Goal: Transaction & Acquisition: Purchase product/service

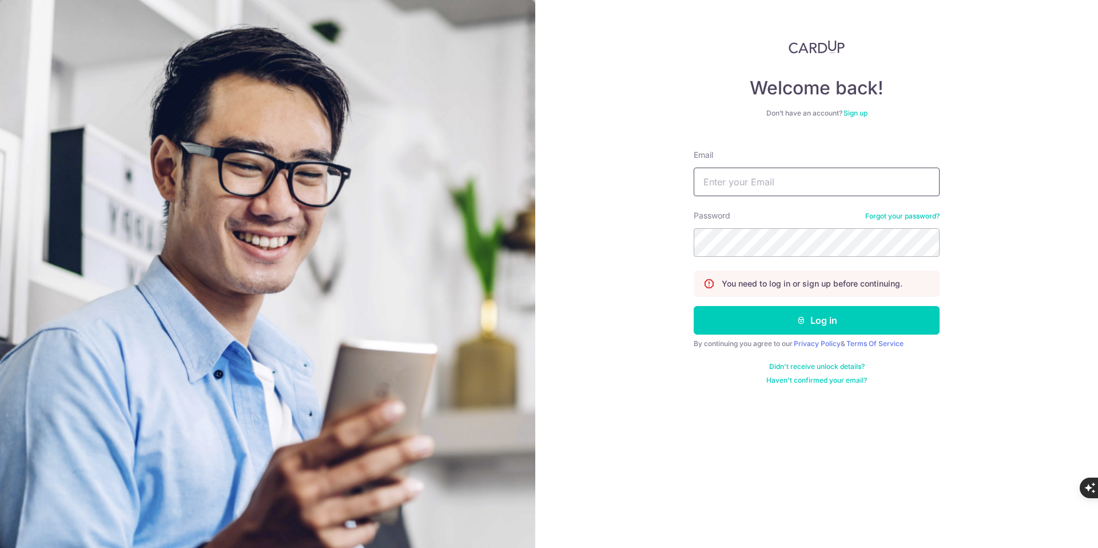
type input "lsm.services@yahoo.com"
click at [802, 336] on form "Email lsm.services@yahoo.com Password Forgot your password? You need to log in …" at bounding box center [817, 263] width 246 height 244
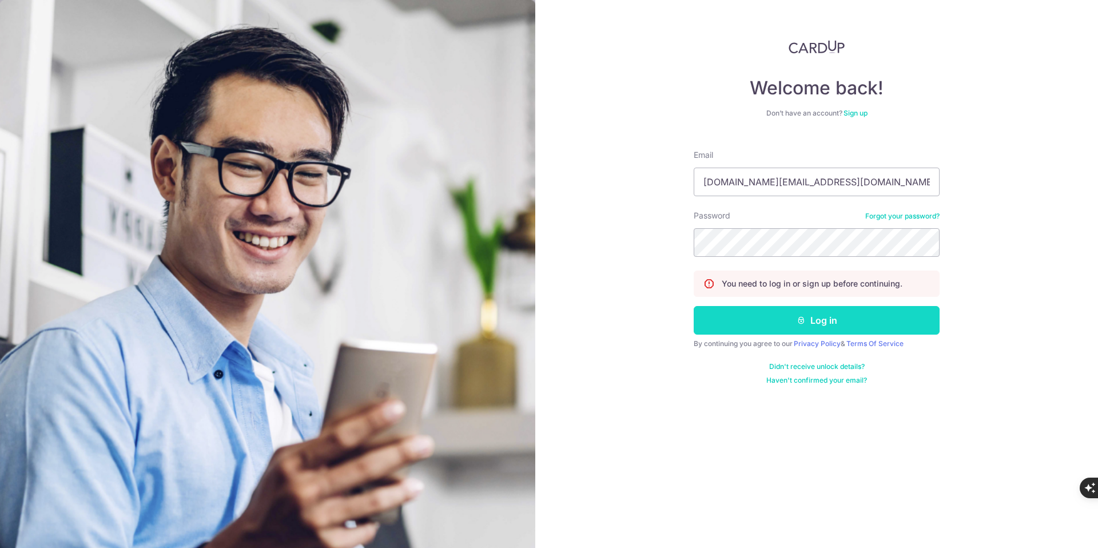
click at [804, 322] on icon "submit" at bounding box center [801, 320] width 9 height 9
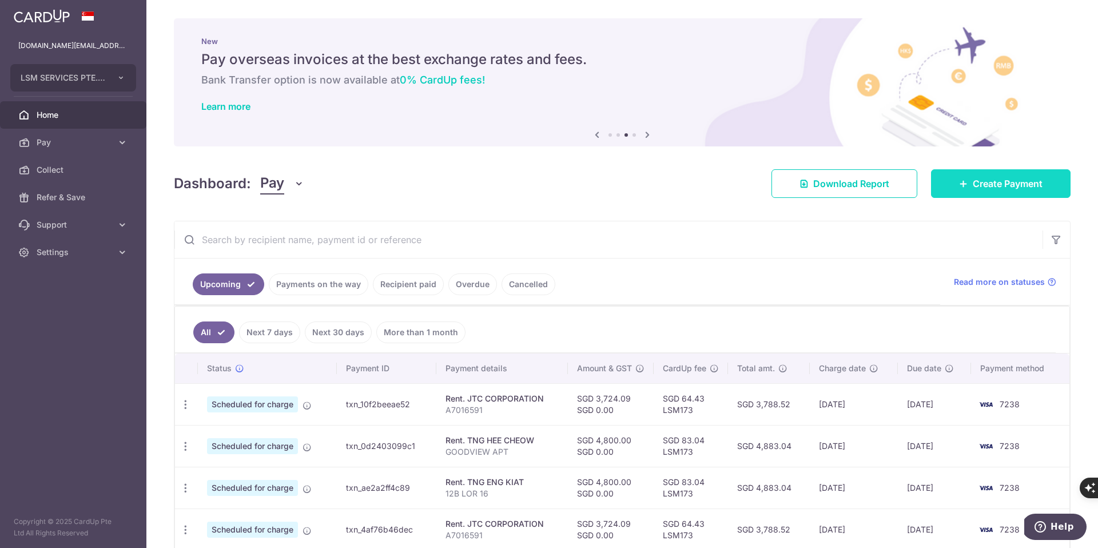
click at [985, 189] on span "Create Payment" at bounding box center [1008, 184] width 70 height 14
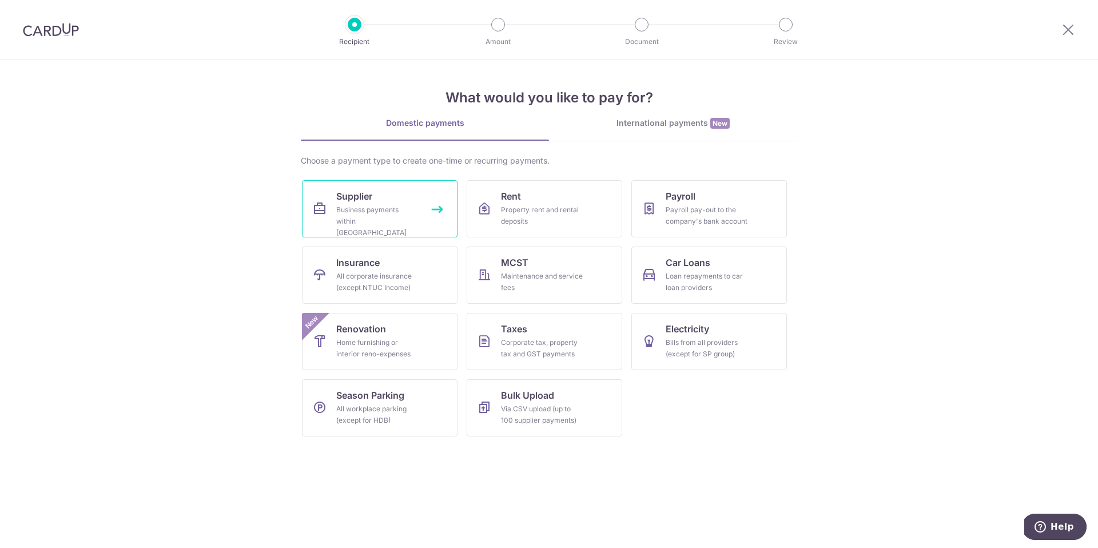
click at [442, 209] on link "Supplier Business payments within Singapore" at bounding box center [380, 208] width 156 height 57
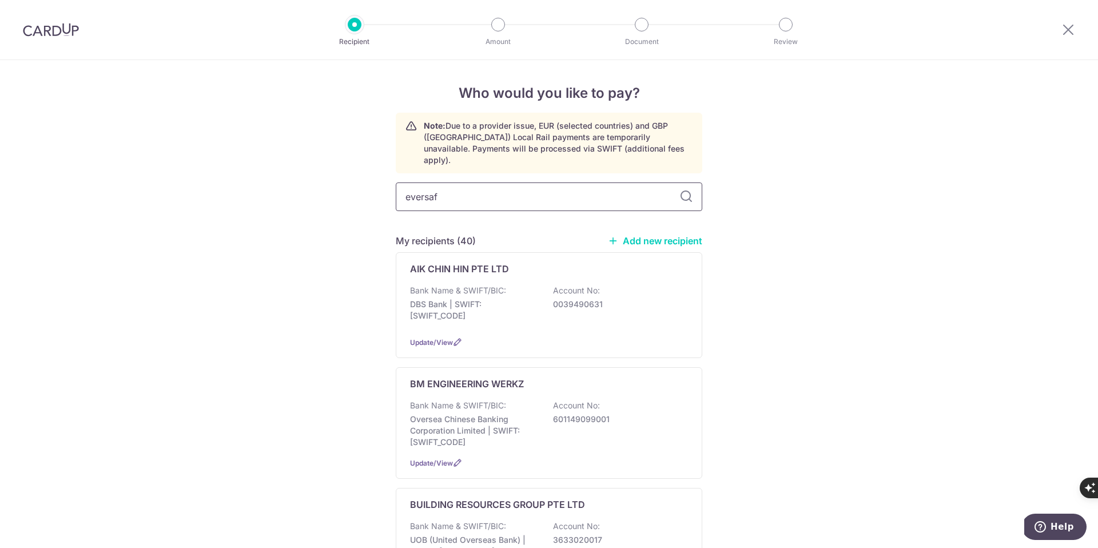
type input "eversafe"
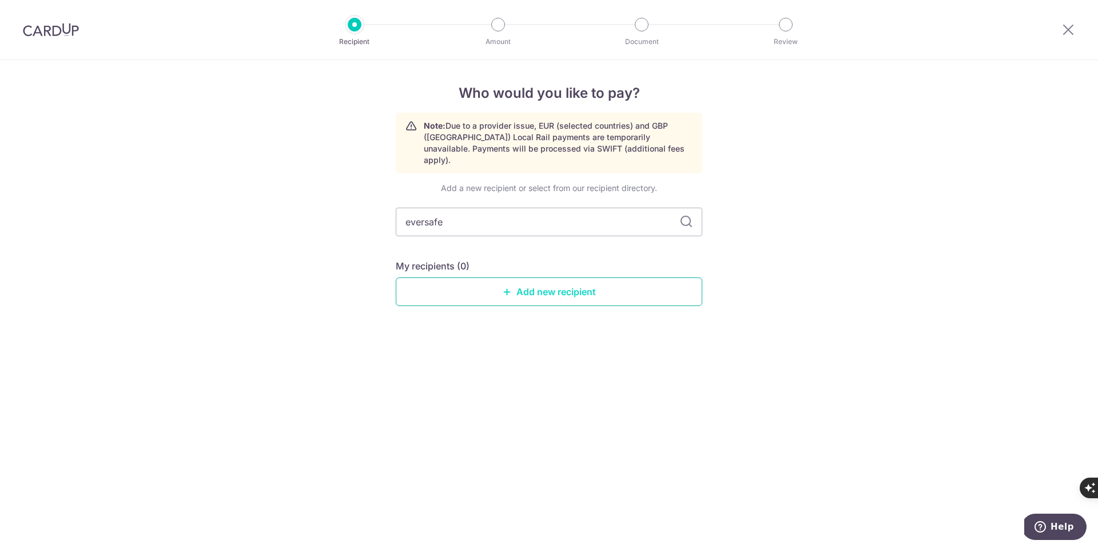
click at [534, 278] on link "Add new recipient" at bounding box center [549, 291] width 307 height 29
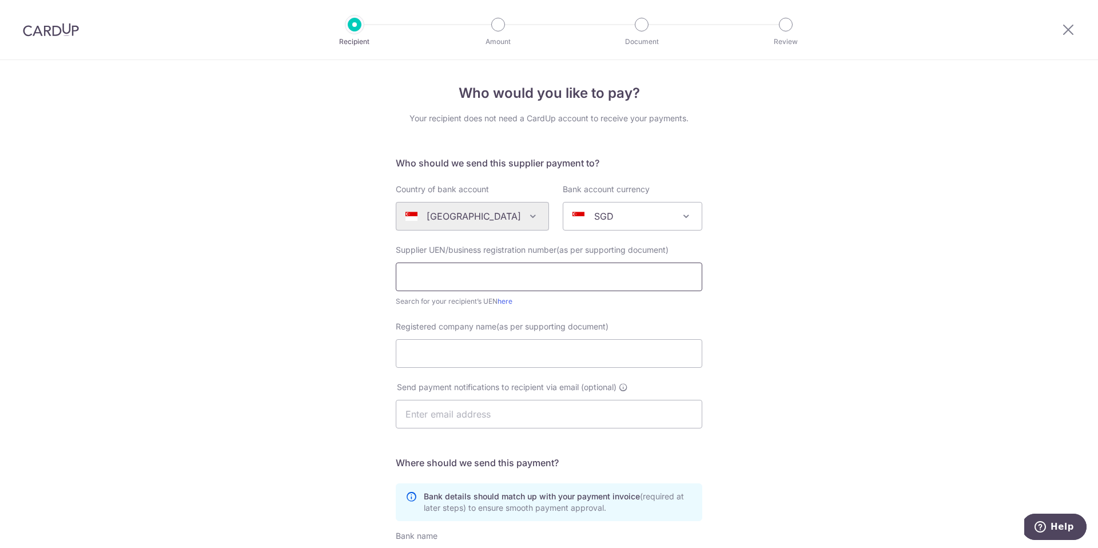
click at [428, 281] on input "text" at bounding box center [549, 277] width 307 height 29
type input "200813706c"
click at [282, 351] on div "Who would you like to pay? Your recipient does not need a CardUp account to rec…" at bounding box center [549, 406] width 1098 height 693
click at [445, 342] on input "Registered company name(as per supporting document)" at bounding box center [549, 353] width 307 height 29
type input "EVERSAFE ACADEMY"
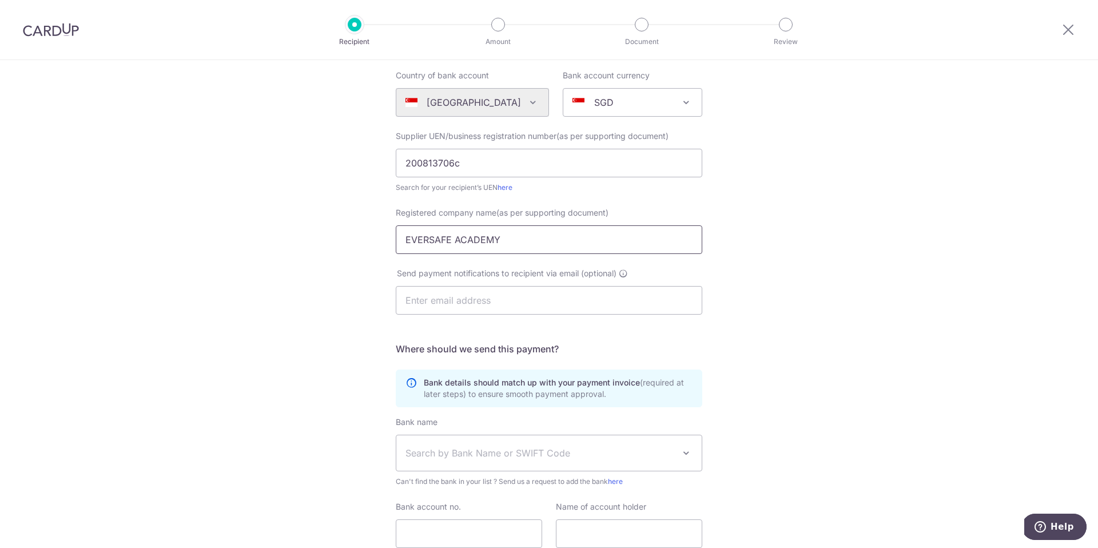
scroll to position [135, 0]
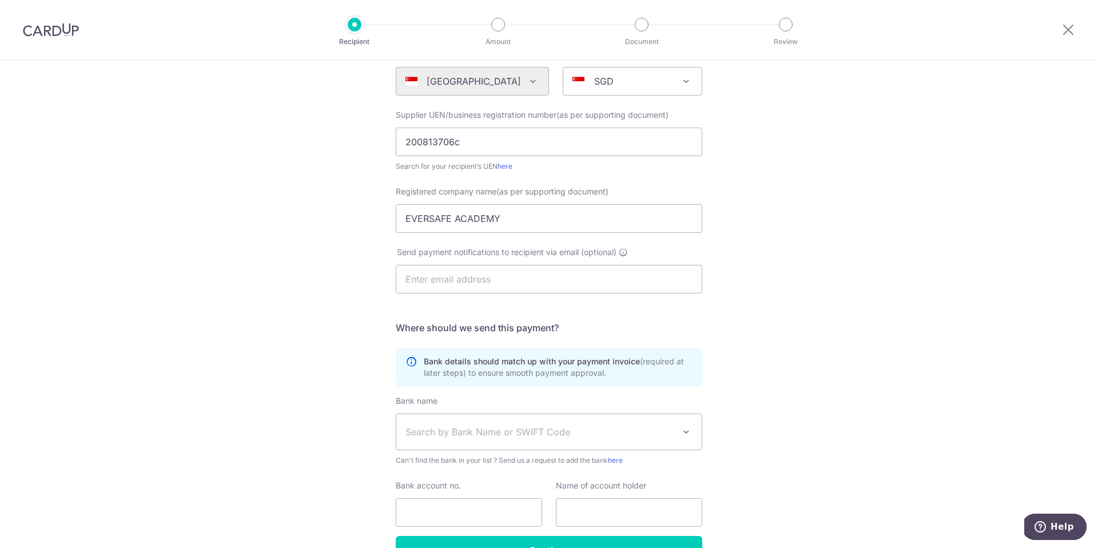
click at [485, 425] on span "Search by Bank Name or SWIFT Code" at bounding box center [540, 432] width 269 height 14
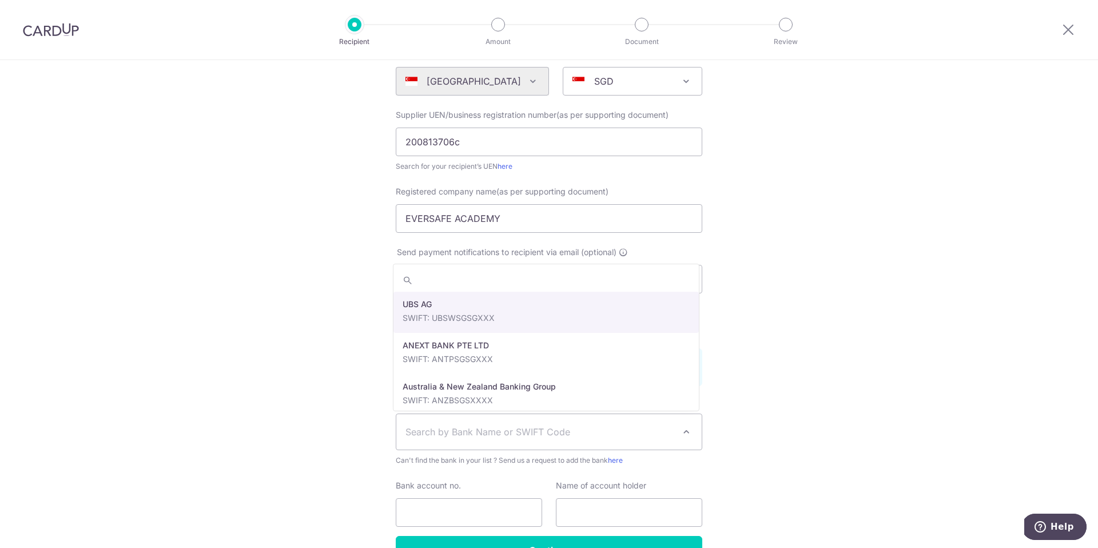
type input "I"
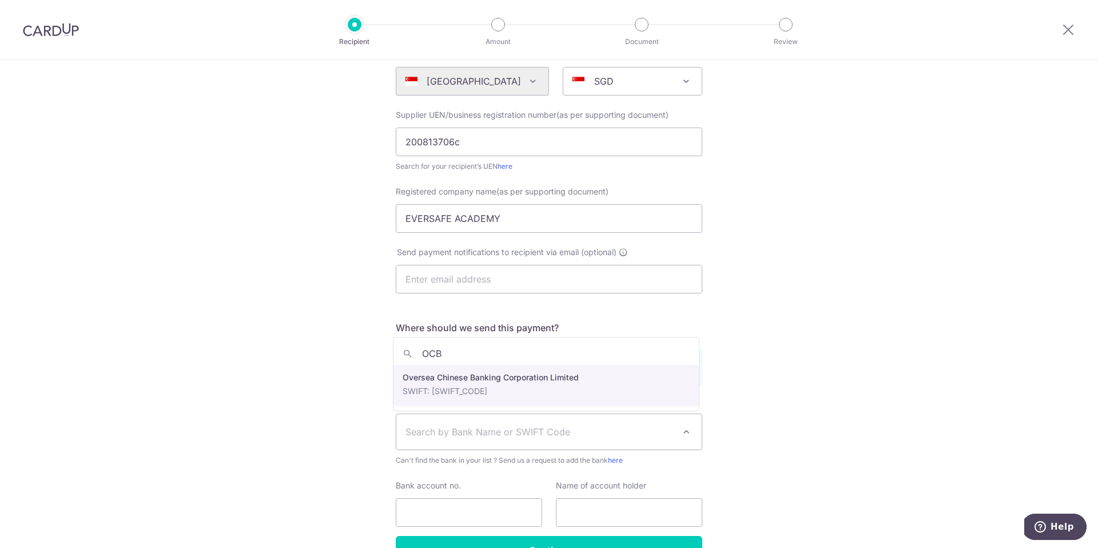
type input "OCB"
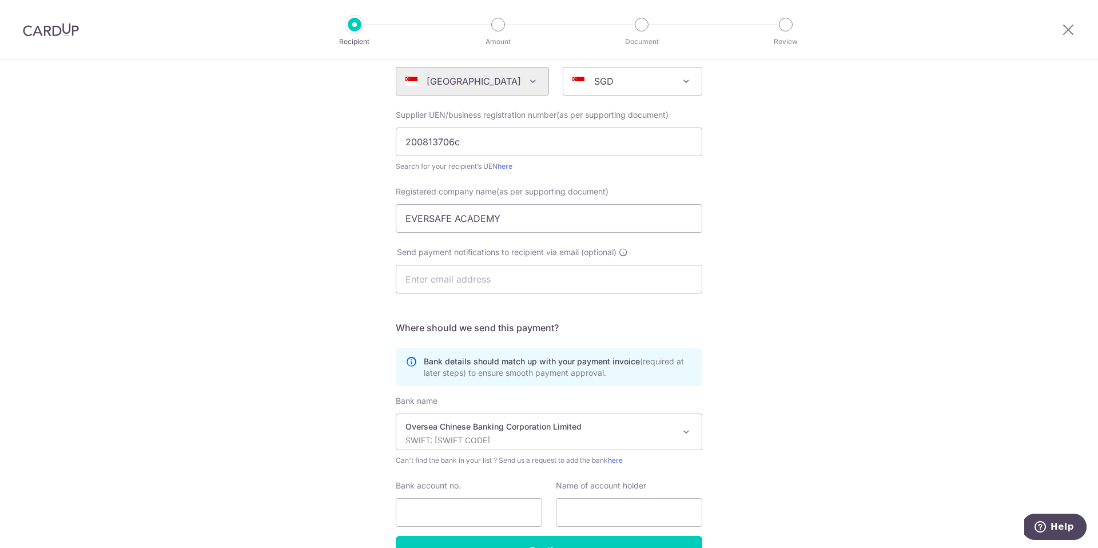
select select "12"
click at [455, 384] on div "Bank details should match up with your payment invoice (required at later steps…" at bounding box center [549, 367] width 307 height 38
click at [466, 506] on input "Bank account no." at bounding box center [469, 512] width 146 height 29
paste input "581850252001"
type input "581850252001"
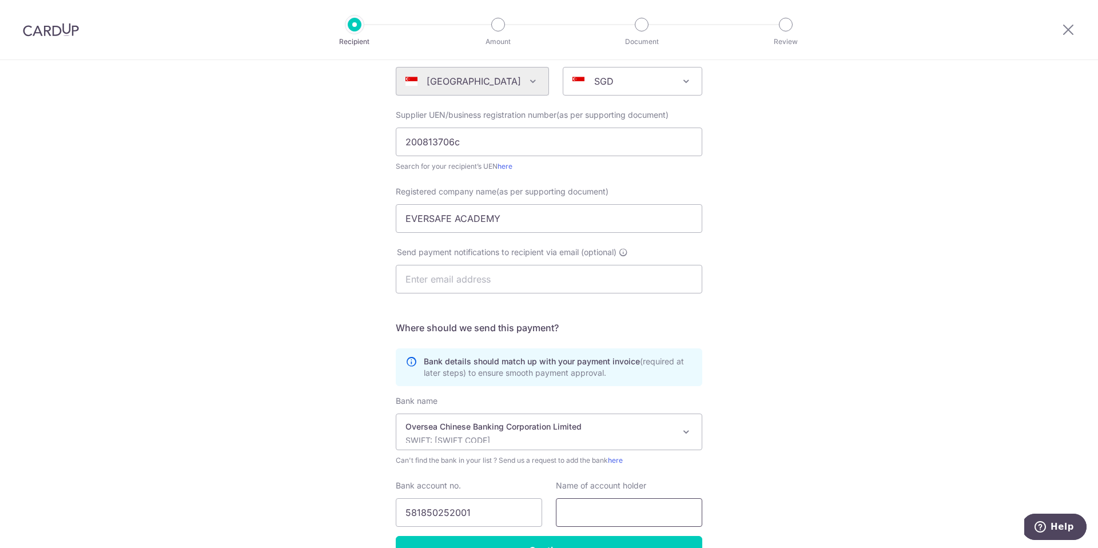
click at [586, 503] on input "text" at bounding box center [629, 512] width 146 height 29
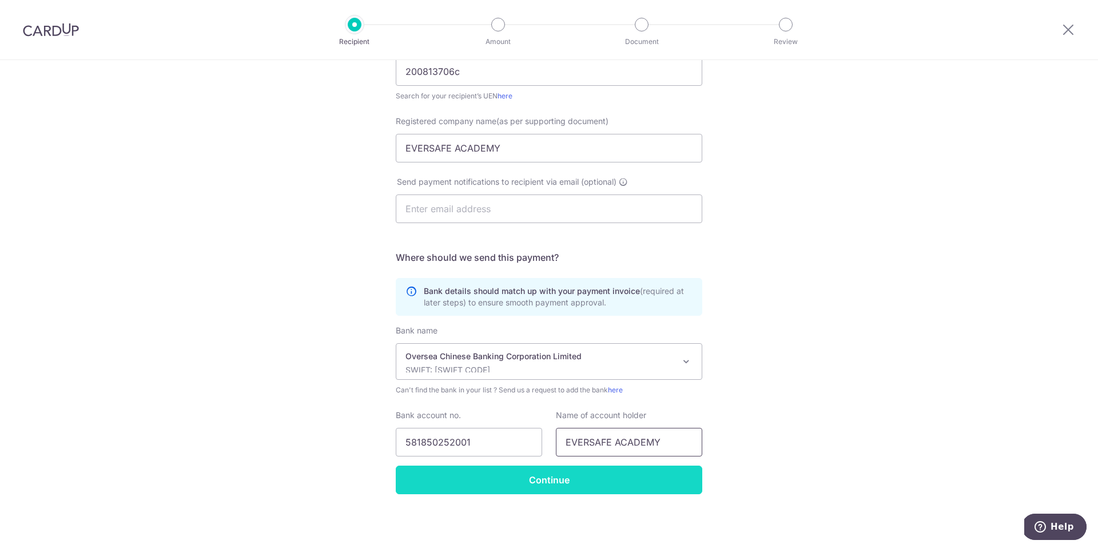
type input "EVERSAFE ACADEMY"
click at [556, 486] on input "Continue" at bounding box center [549, 480] width 307 height 29
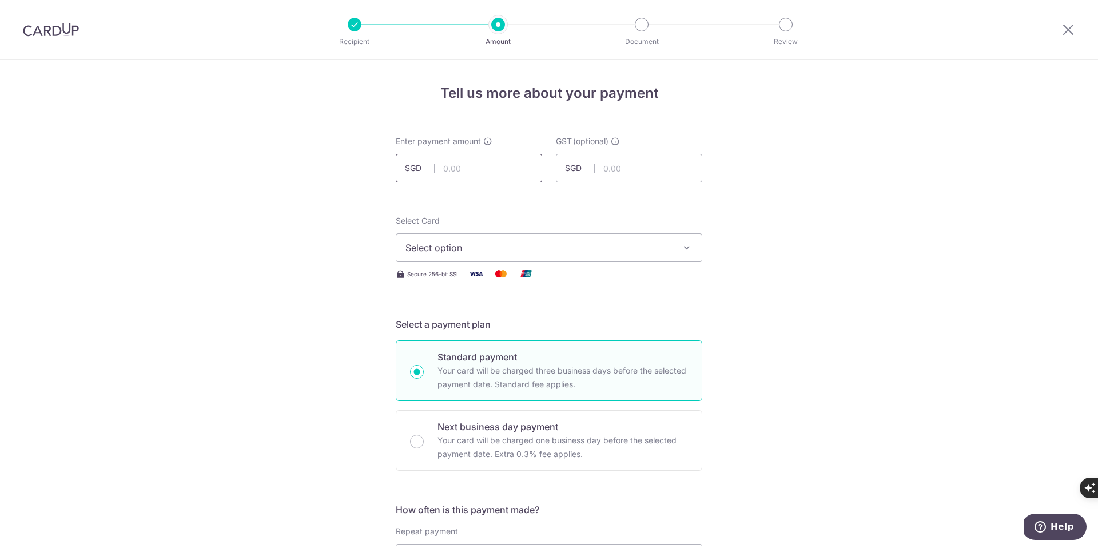
click at [474, 176] on input "text" at bounding box center [469, 168] width 146 height 29
type input "545.00"
click at [450, 255] on button "Select option" at bounding box center [549, 247] width 307 height 29
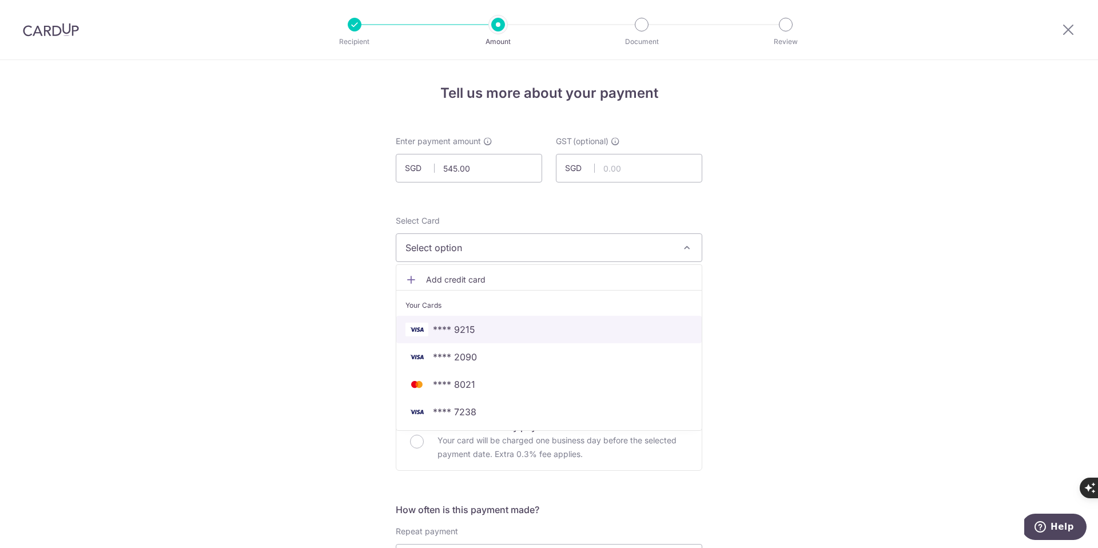
click at [474, 326] on span "**** 9215" at bounding box center [549, 330] width 287 height 14
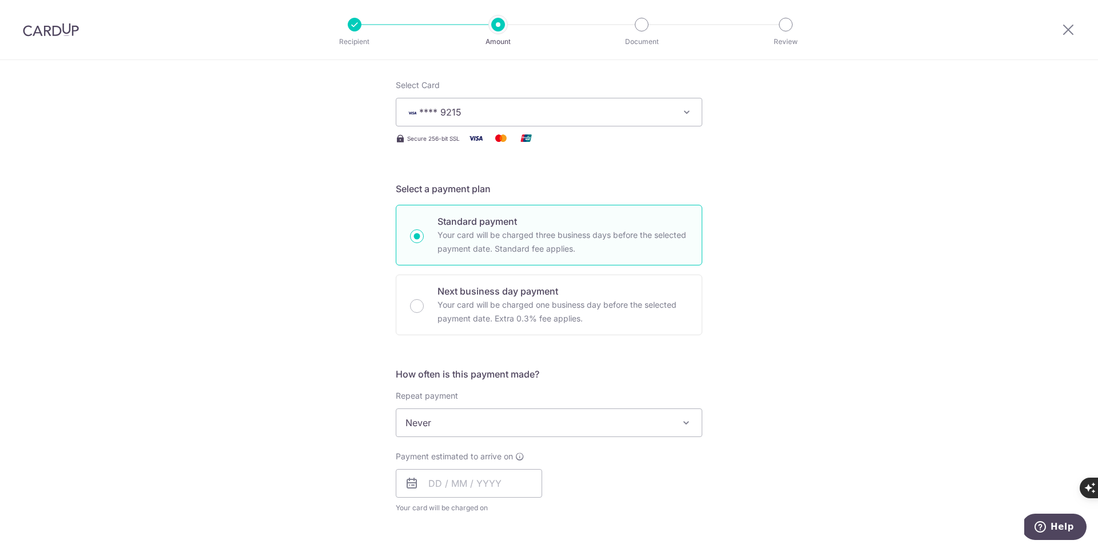
scroll to position [165, 0]
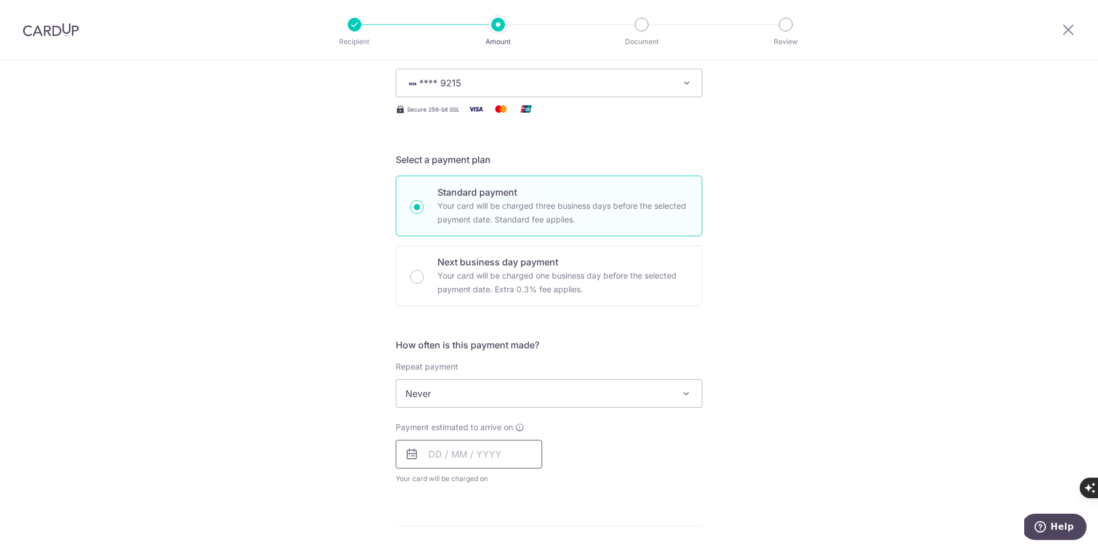
click at [442, 457] on input "text" at bounding box center [469, 454] width 146 height 29
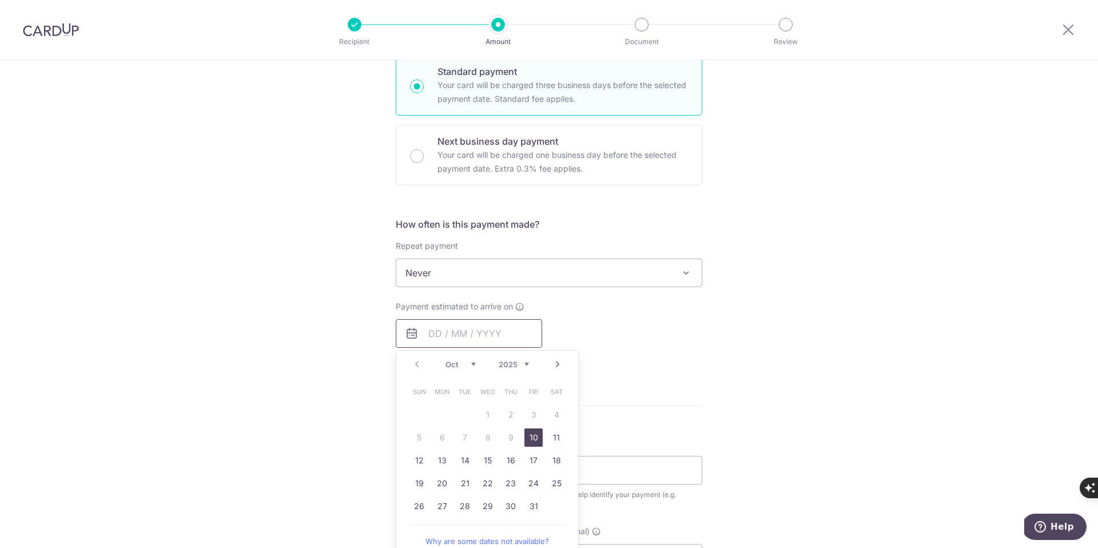
scroll to position [309, 0]
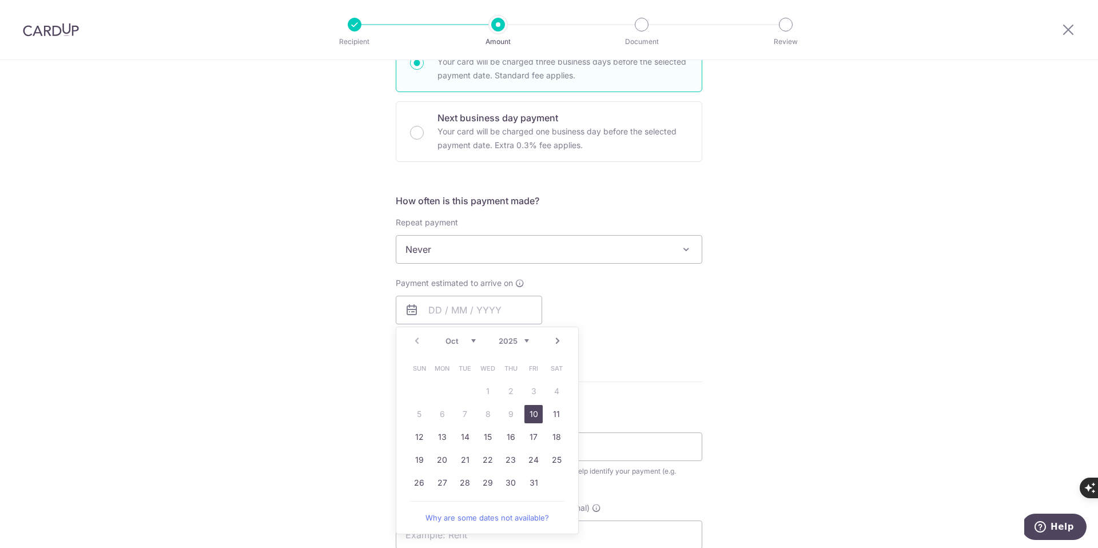
click at [534, 411] on link "10" at bounding box center [534, 414] width 18 height 18
type input "[DATE]"
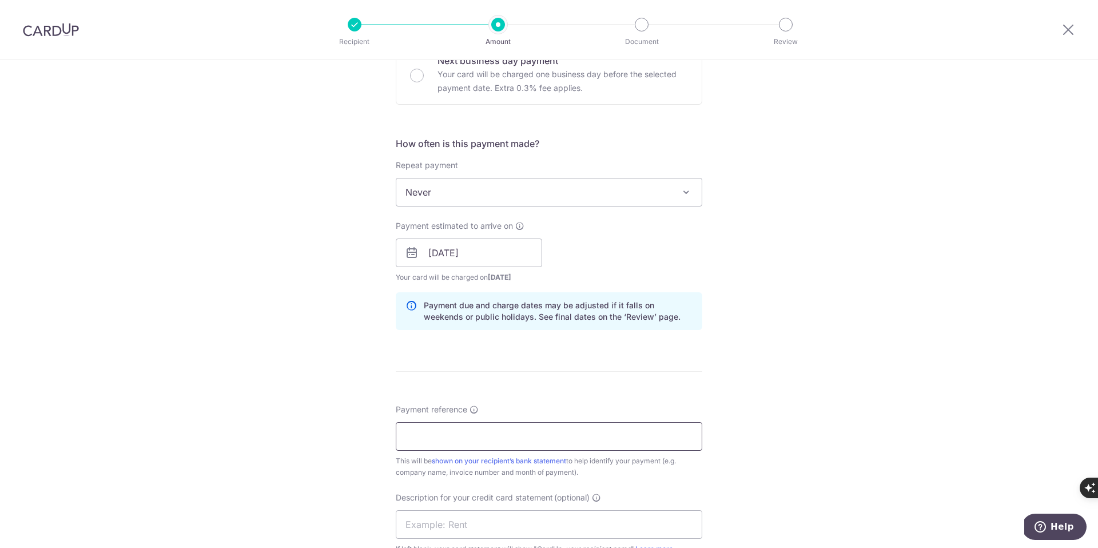
scroll to position [371, 0]
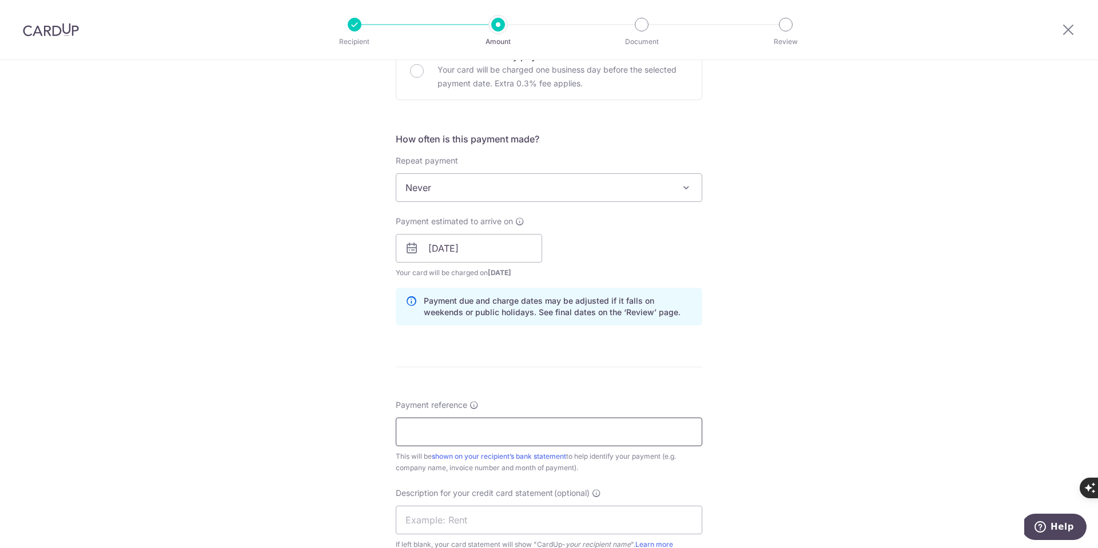
click at [422, 434] on input "Payment reference" at bounding box center [549, 432] width 307 height 29
paste input "1315116"
paste input "1322123"
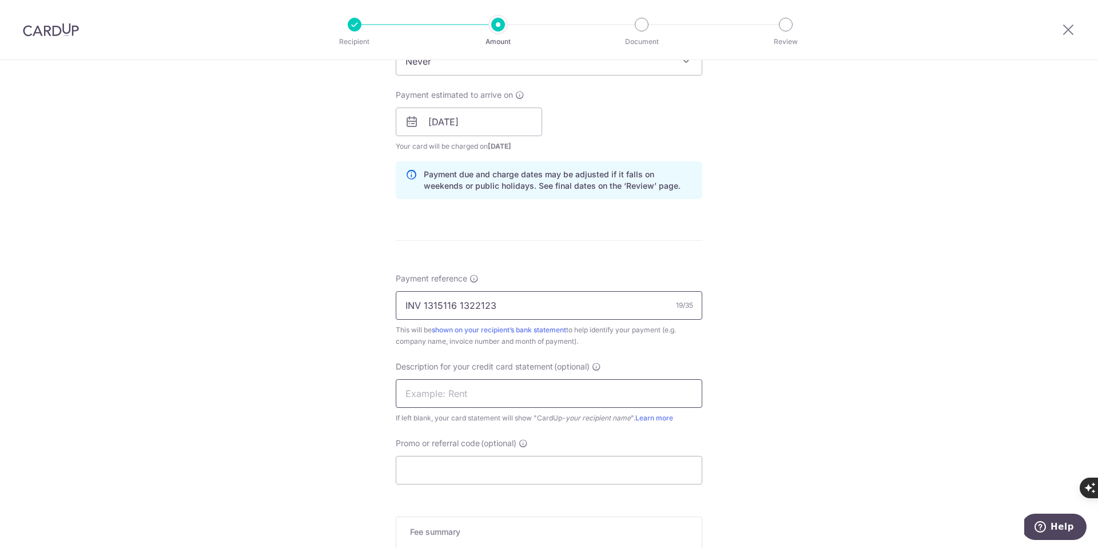
scroll to position [498, 0]
type input "INV 1315116 1322123"
click at [435, 463] on input "Promo or referral code (optional)" at bounding box center [549, 469] width 307 height 29
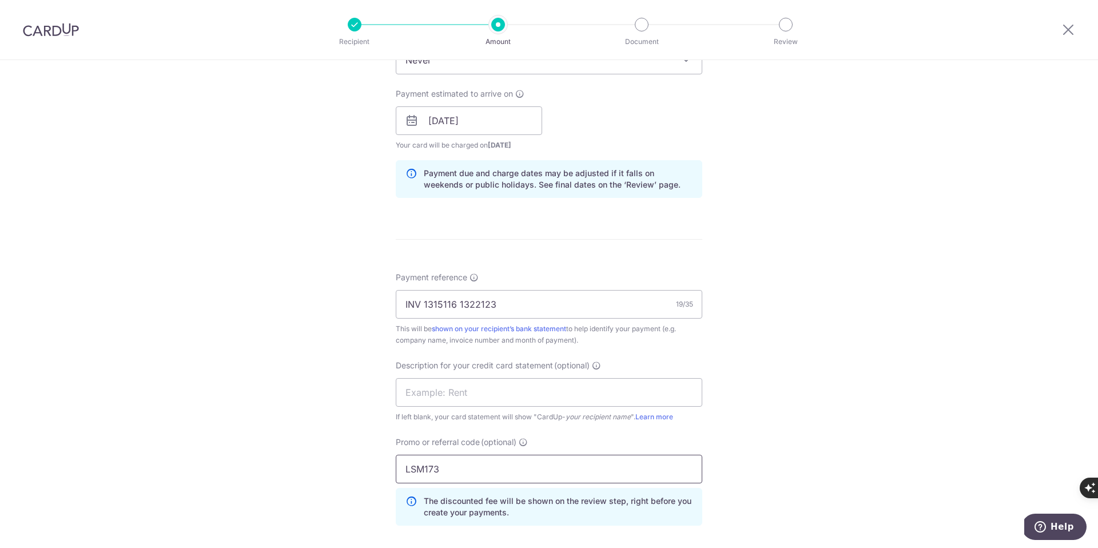
type input "LSM173"
click at [262, 449] on div "Tell us more about your payment Enter payment amount SGD 545.00 545.00 GST (opt…" at bounding box center [549, 167] width 1098 height 1210
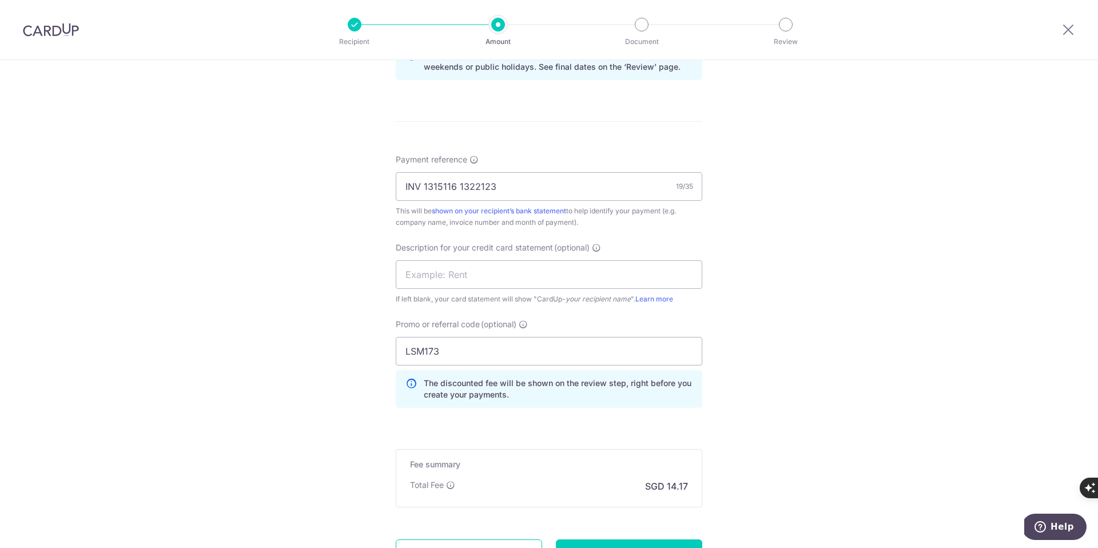
scroll to position [631, 0]
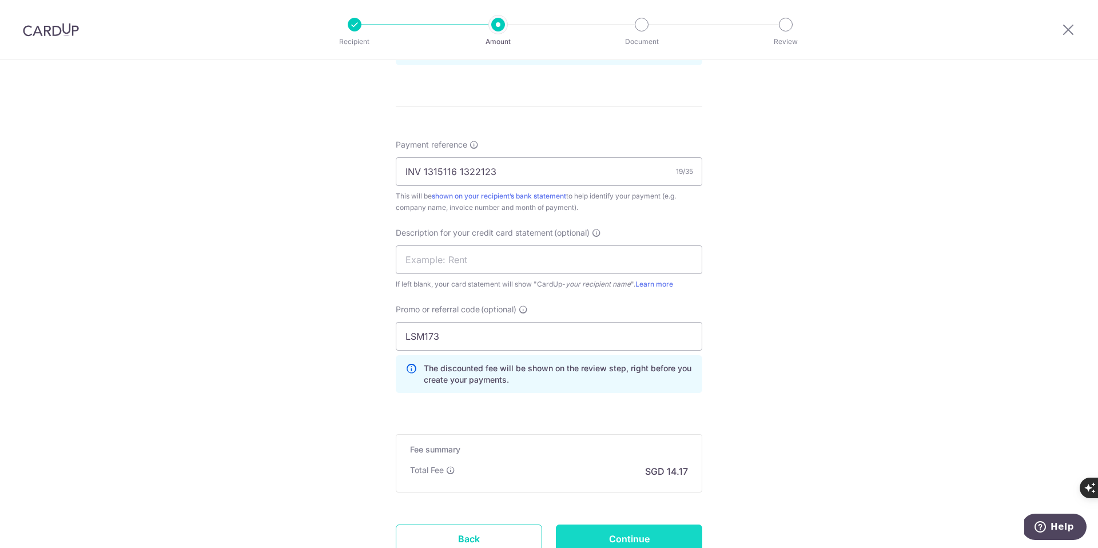
click at [612, 538] on input "Continue" at bounding box center [629, 539] width 146 height 29
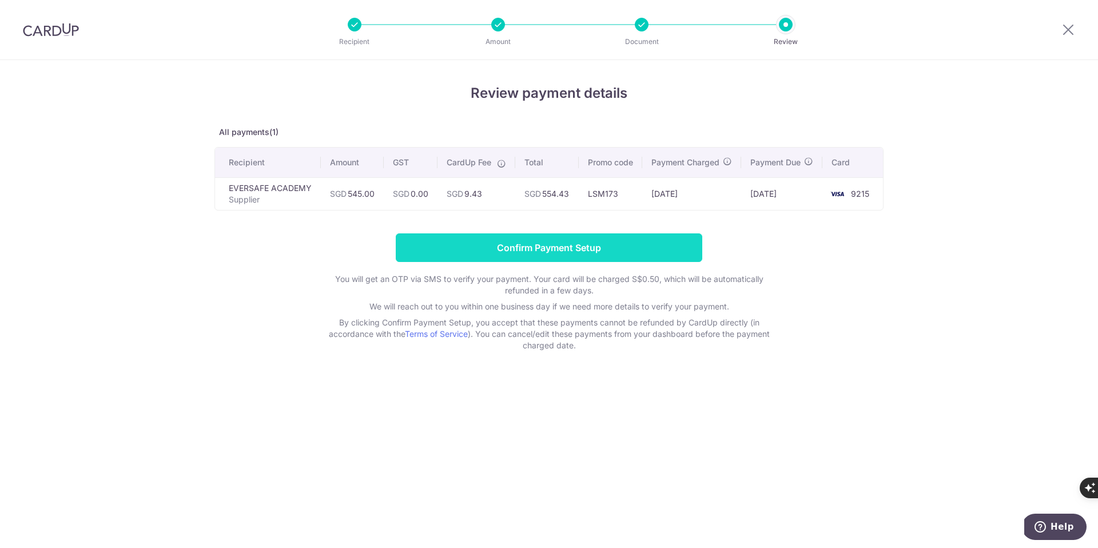
click at [539, 261] on input "Confirm Payment Setup" at bounding box center [549, 247] width 307 height 29
